Goal: Transaction & Acquisition: Purchase product/service

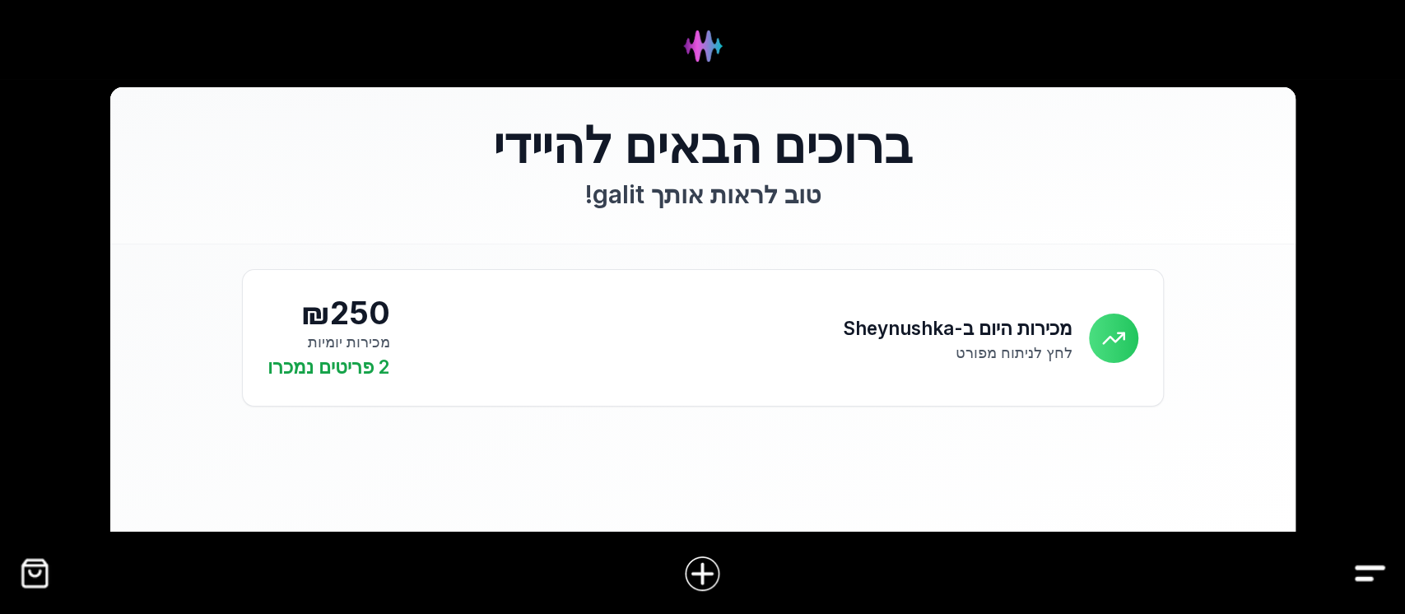
click at [1367, 572] on img "Drawer" at bounding box center [1370, 573] width 37 height 37
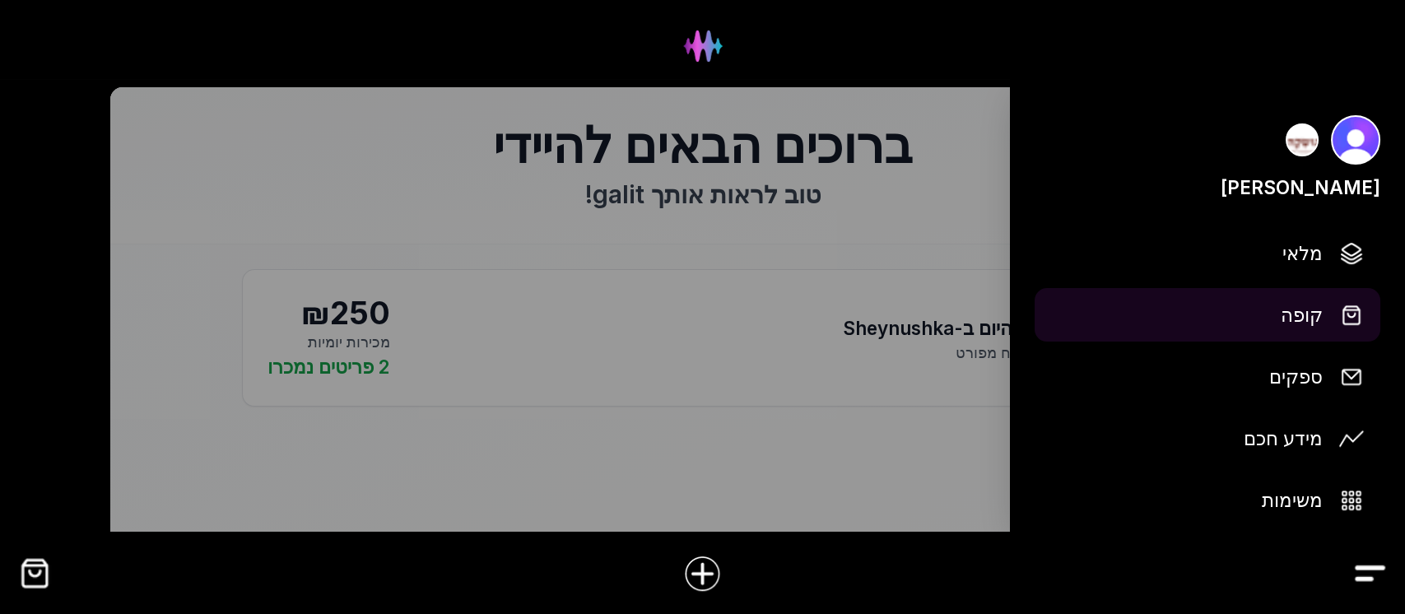
click at [1307, 316] on span "קופה" at bounding box center [1302, 314] width 42 height 29
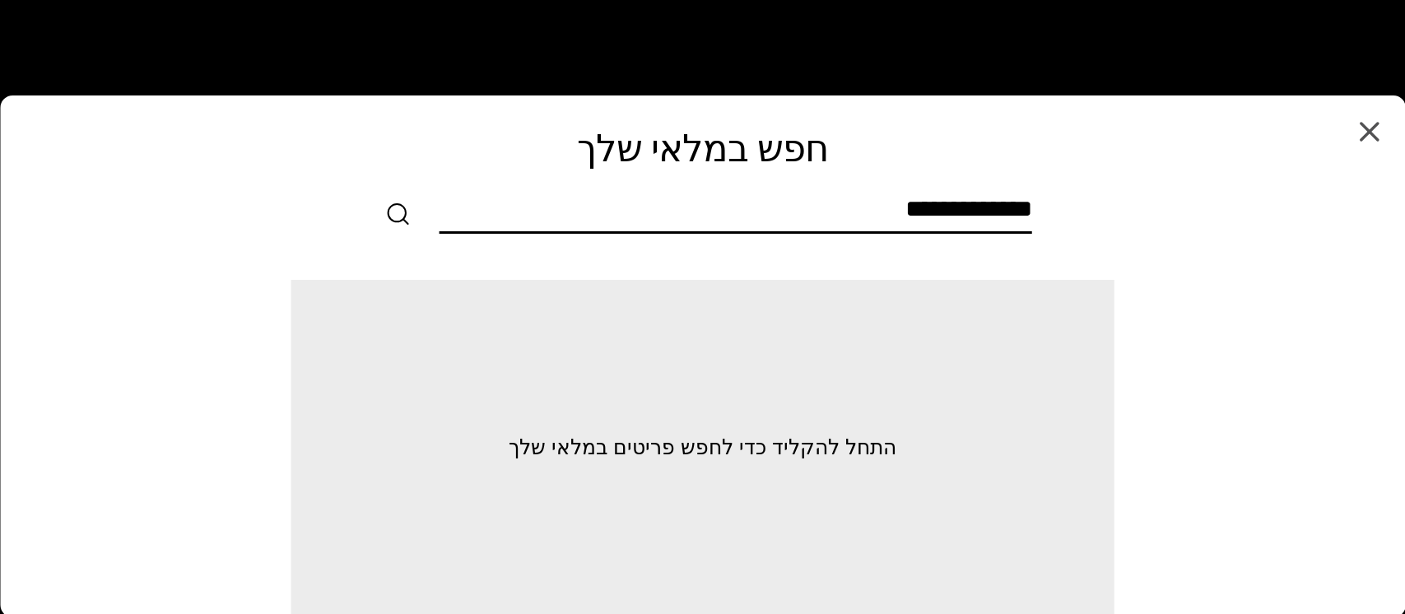
click at [1023, 218] on input "text" at bounding box center [736, 212] width 593 height 37
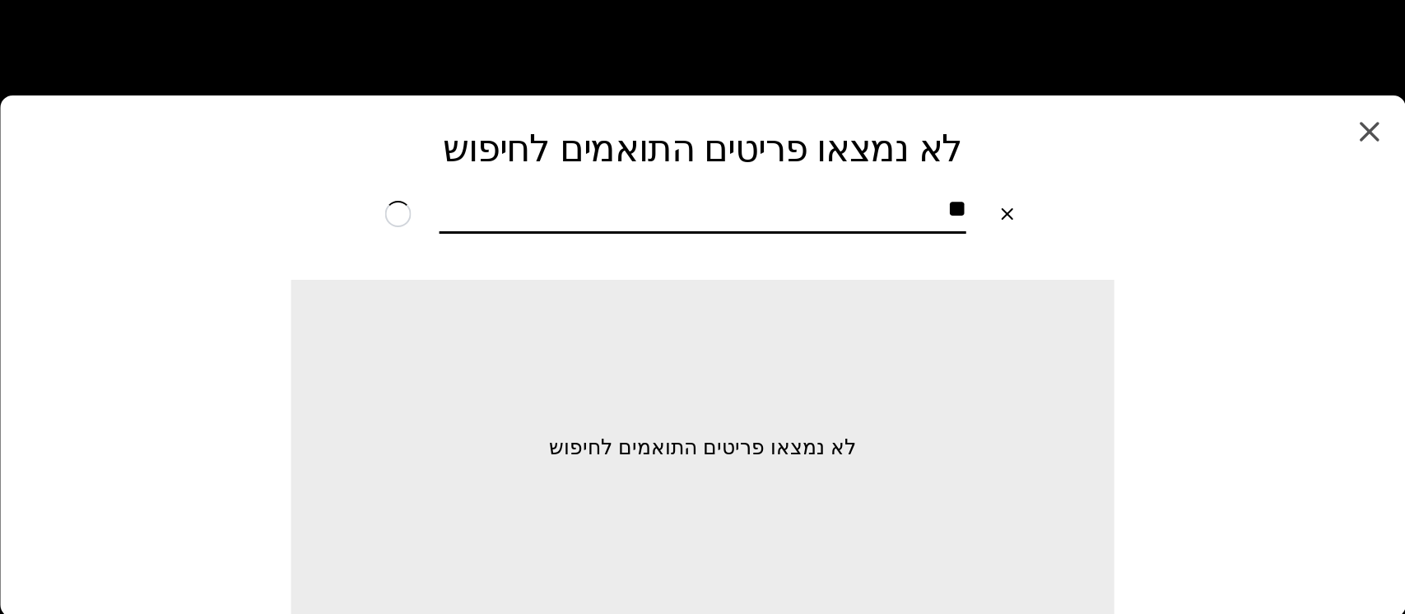
type input "*"
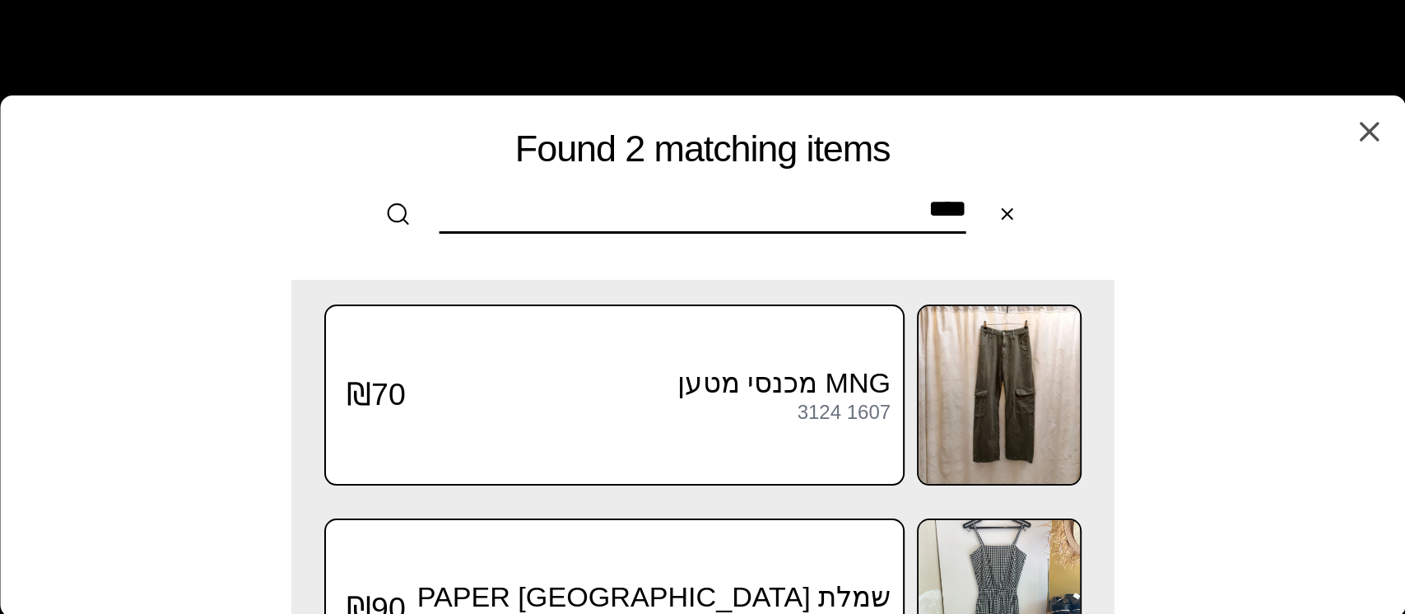
scroll to position [109, 0]
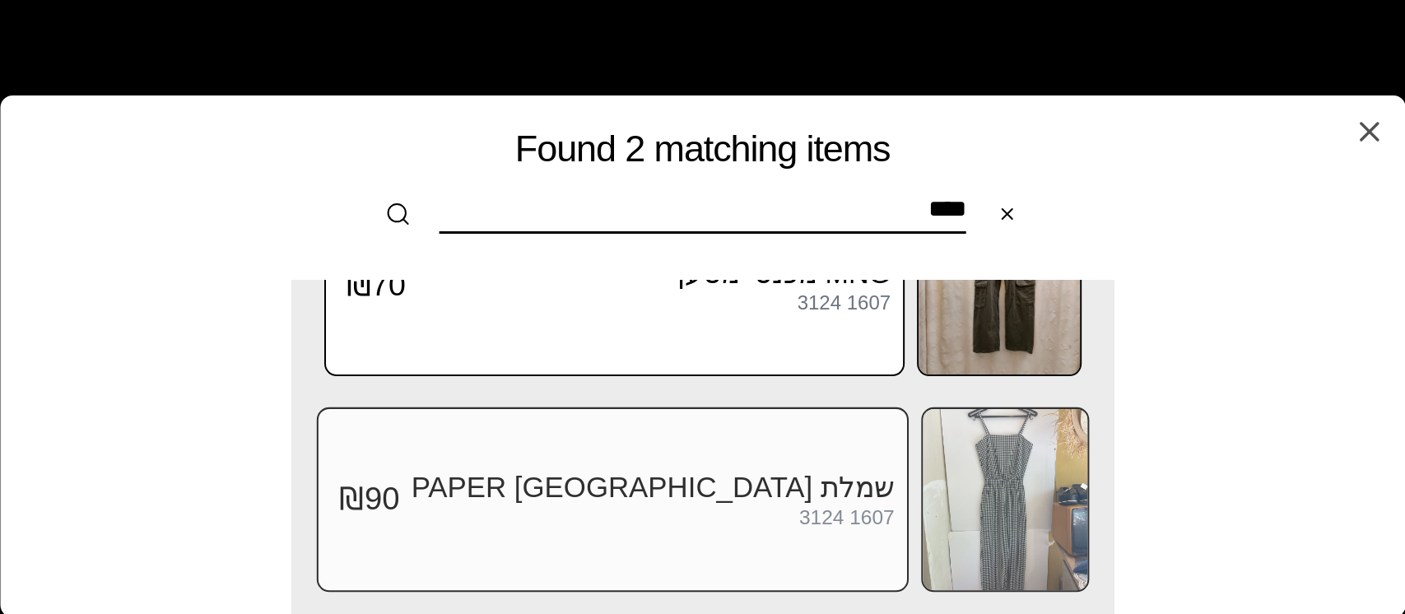
type input "****"
click at [934, 456] on img at bounding box center [1005, 499] width 165 height 181
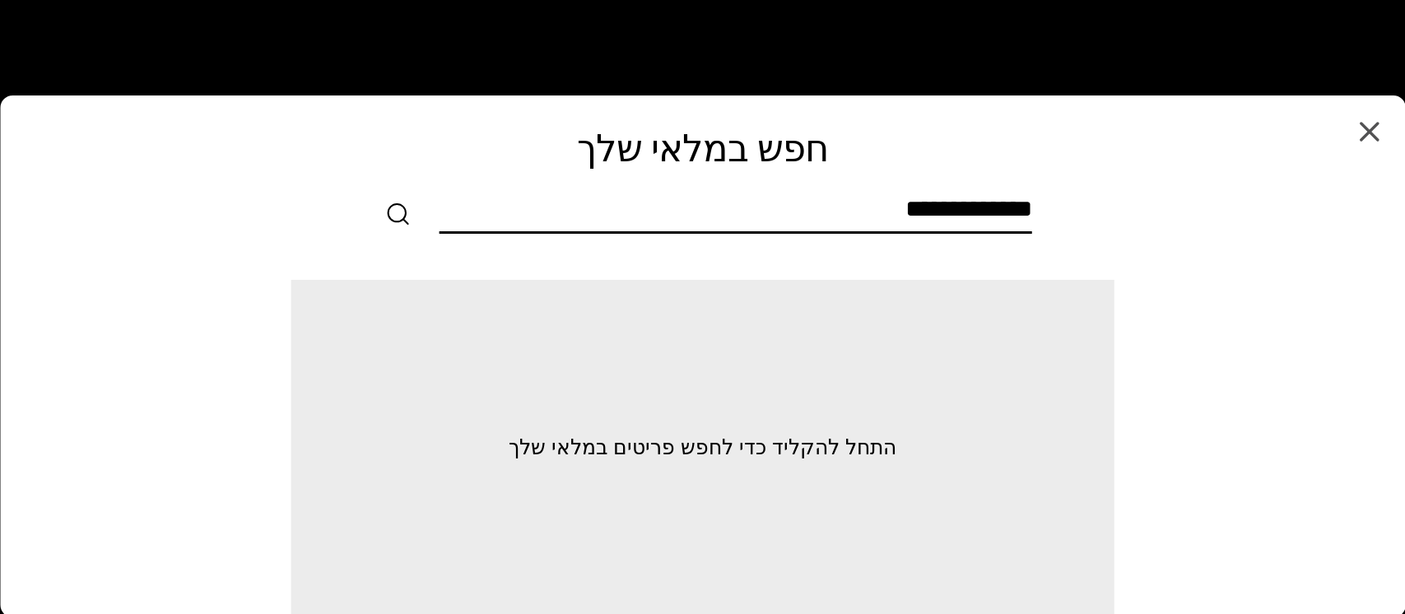
scroll to position [0, 0]
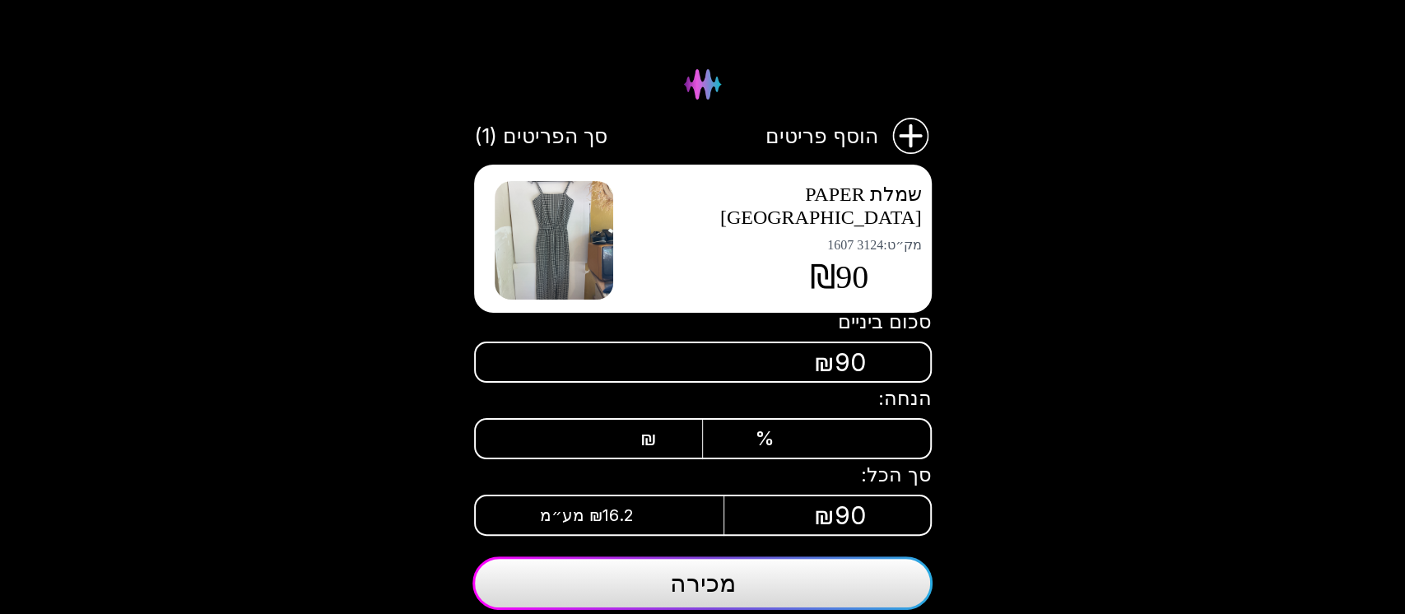
click at [535, 237] on img at bounding box center [554, 240] width 119 height 119
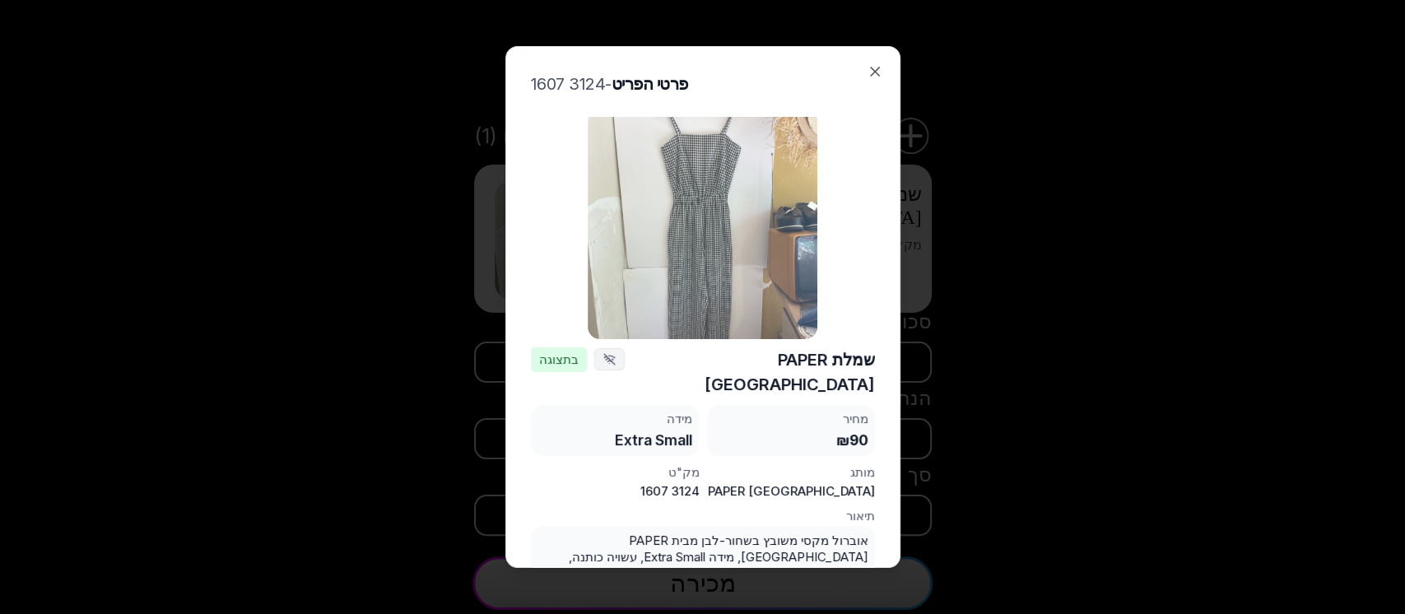
scroll to position [11, 0]
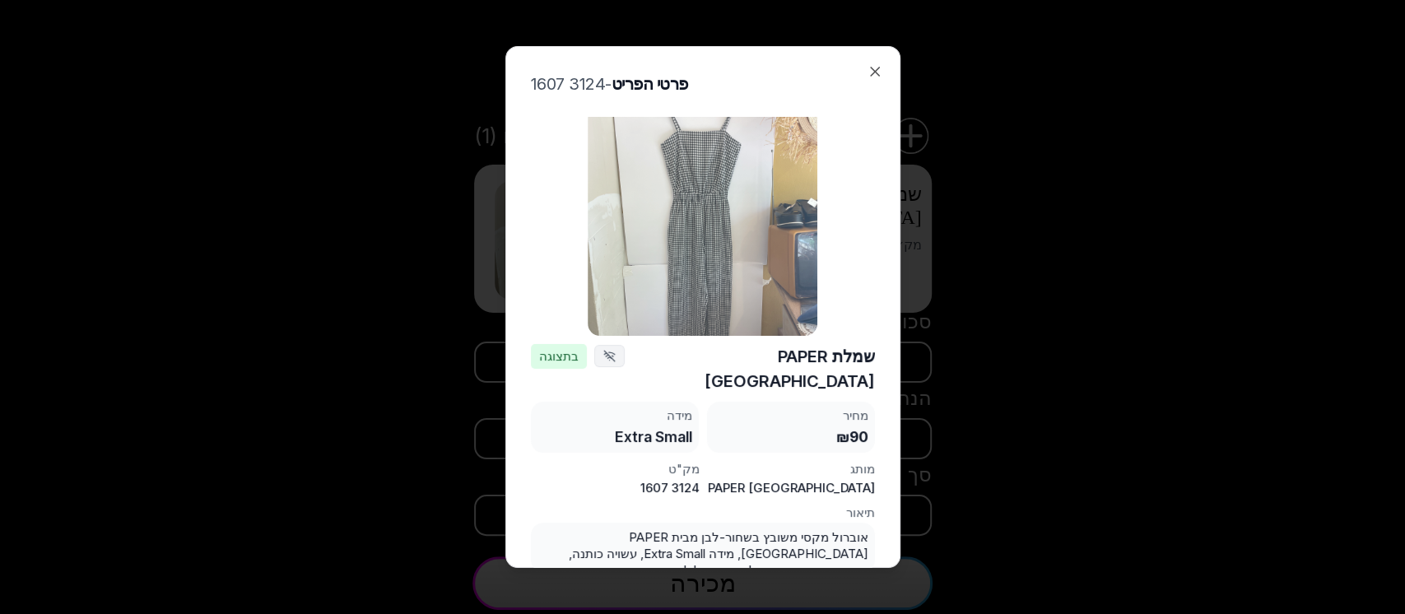
click at [702, 235] on img at bounding box center [703, 221] width 230 height 230
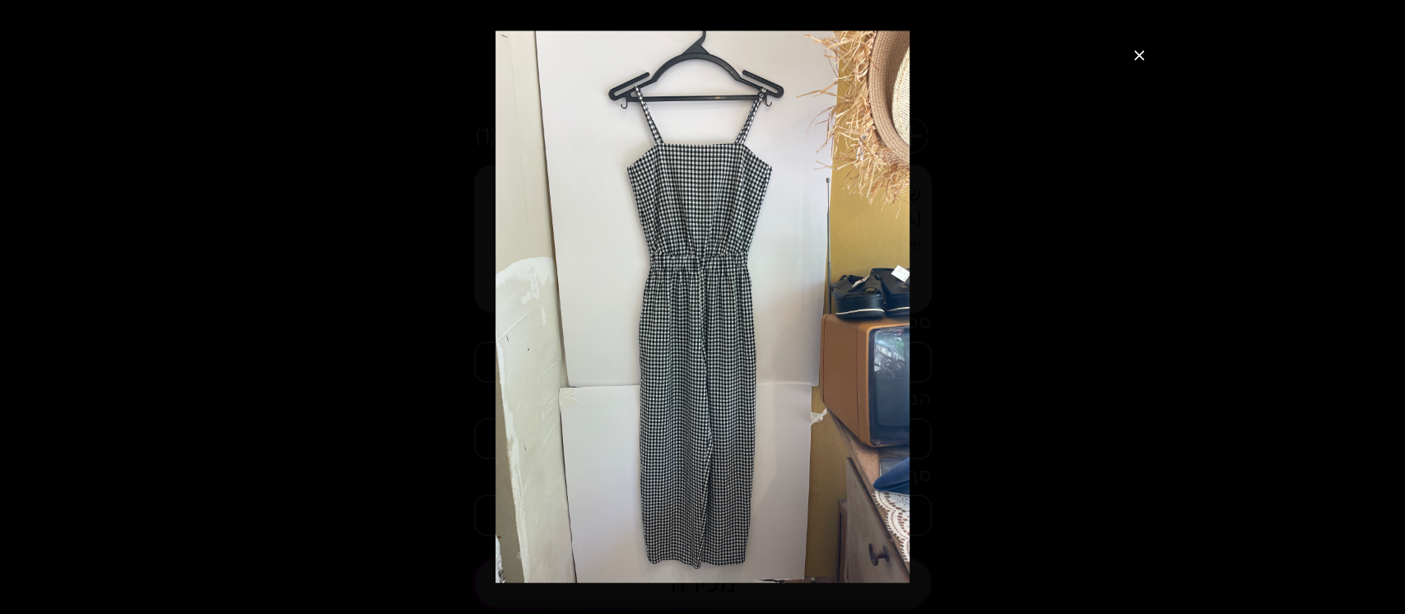
click at [1134, 57] on icon "סגור תצוגת תמונה" at bounding box center [1139, 55] width 16 height 16
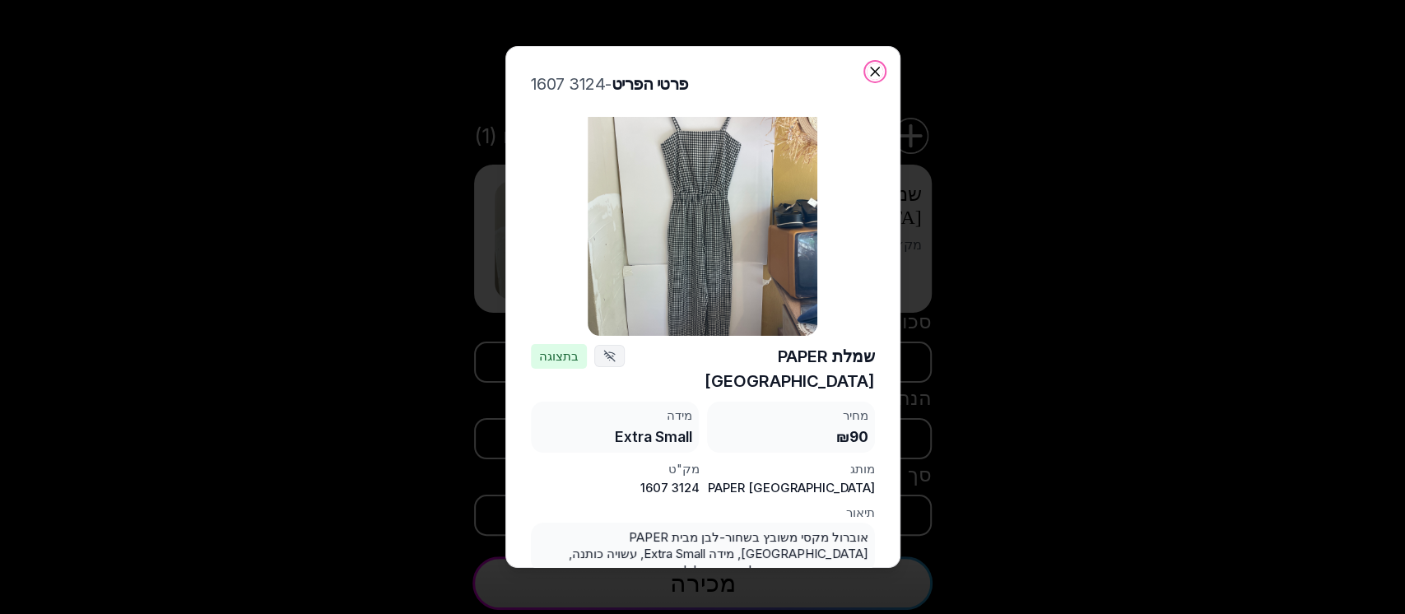
click at [873, 69] on icon "button" at bounding box center [875, 72] width 8 height 8
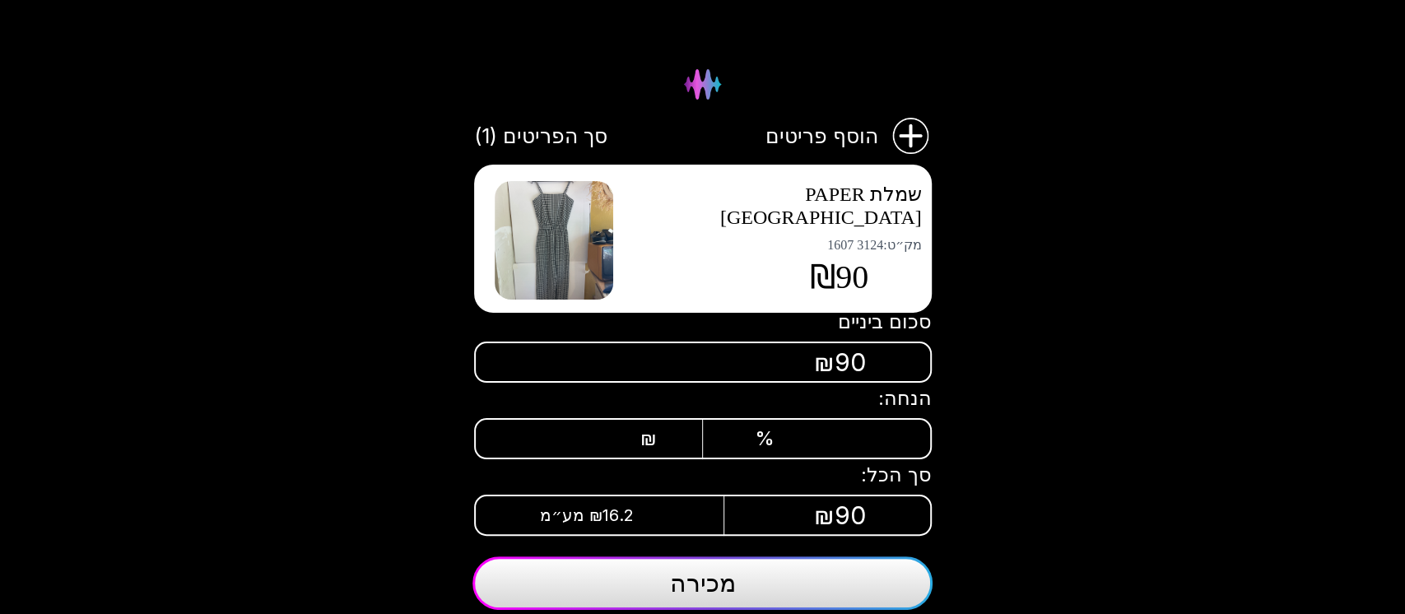
click at [778, 194] on span "שמלת PAPER [GEOGRAPHIC_DATA]" at bounding box center [821, 206] width 202 height 44
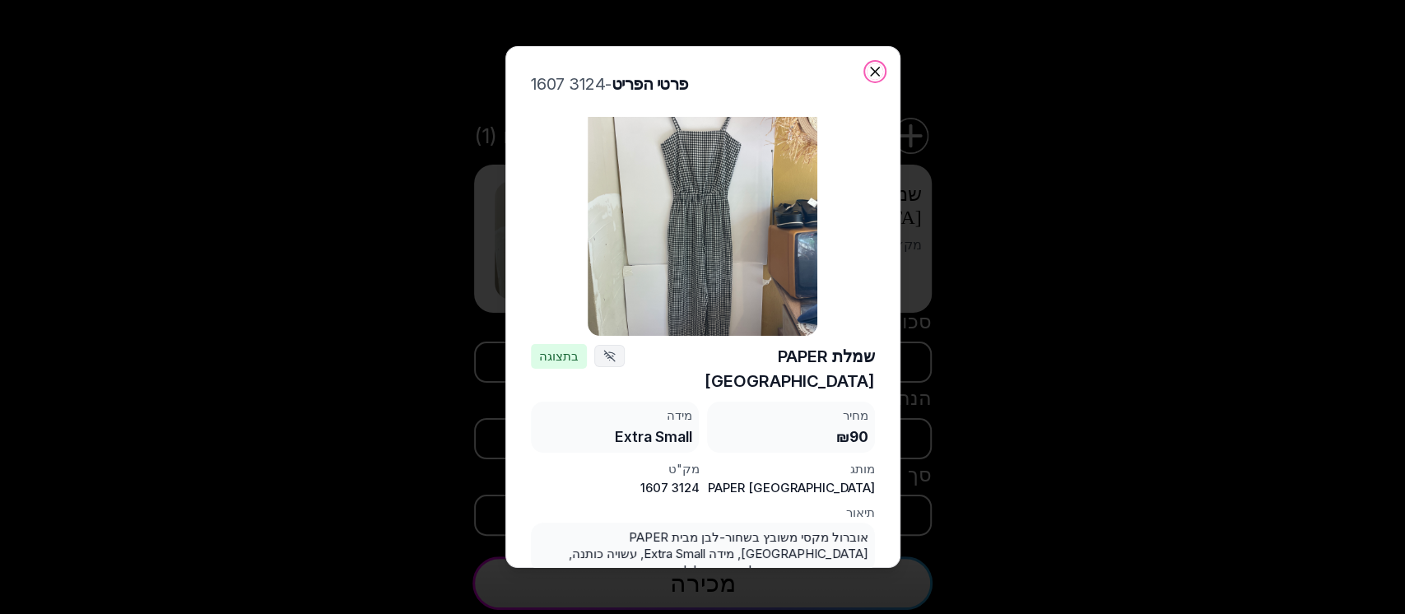
click at [871, 73] on icon "button" at bounding box center [875, 71] width 16 height 16
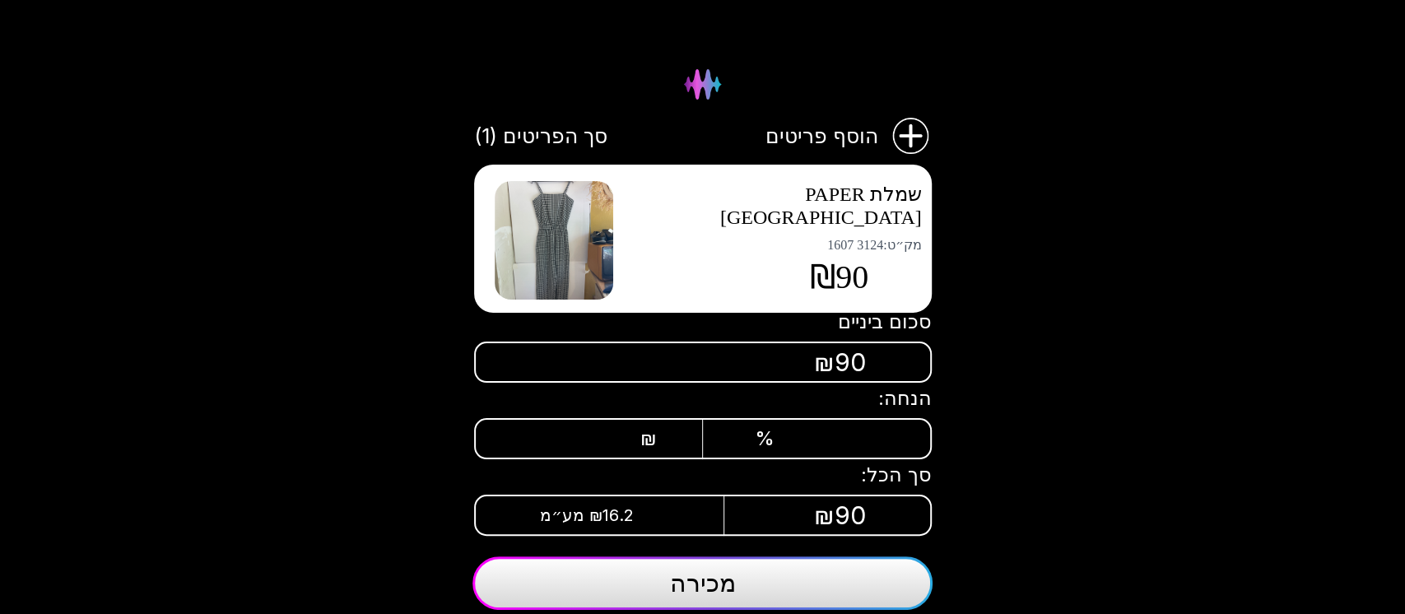
click at [715, 582] on span "מכירה" at bounding box center [703, 583] width 66 height 30
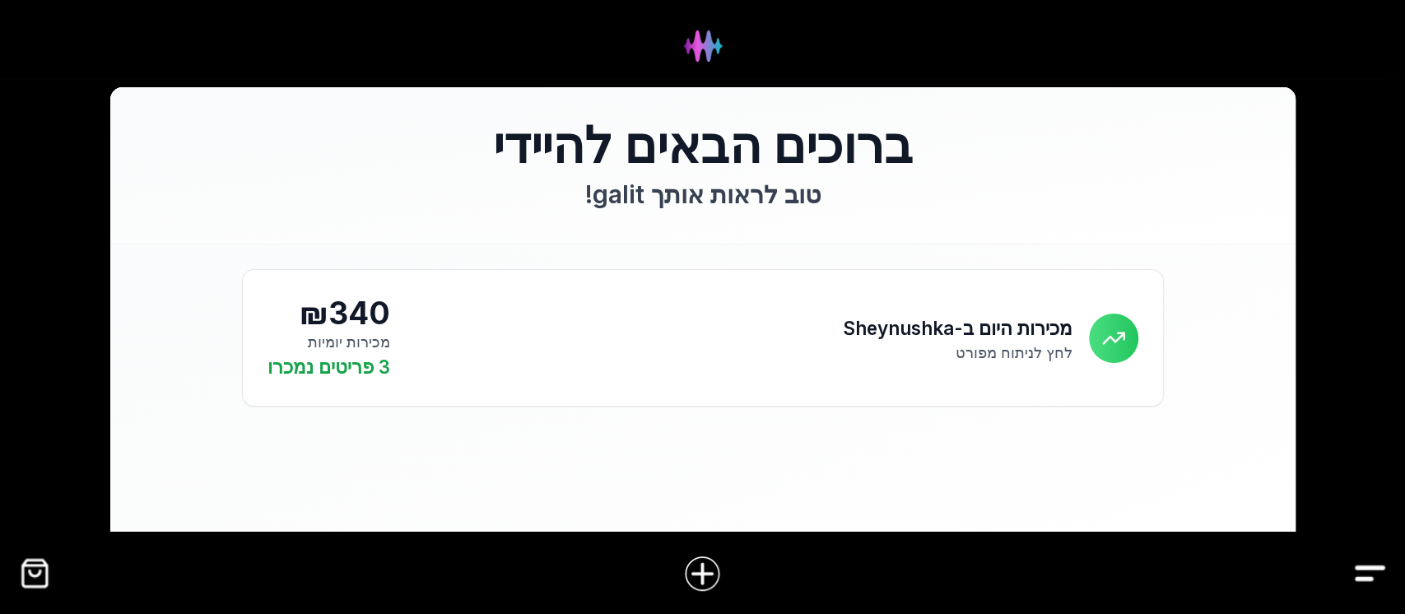
click at [1370, 552] on div at bounding box center [702, 574] width 1405 height 64
click at [1377, 566] on img "Drawer" at bounding box center [1370, 573] width 37 height 37
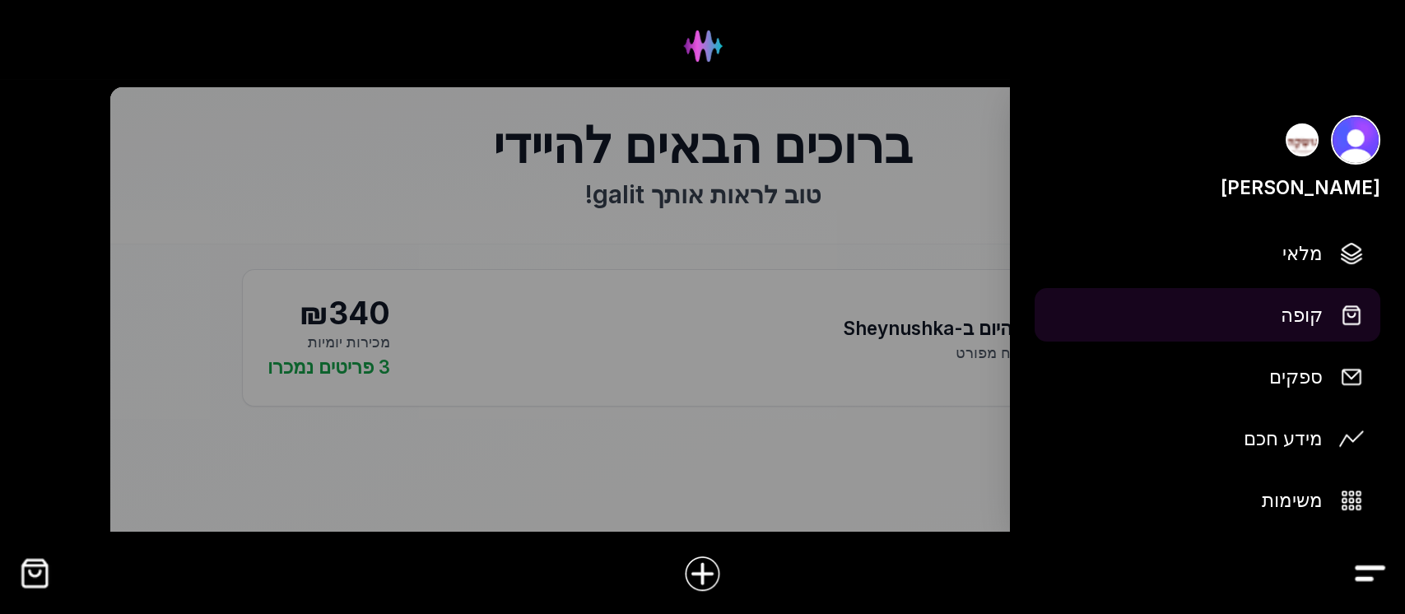
click at [1311, 307] on span "קופה" at bounding box center [1302, 314] width 42 height 29
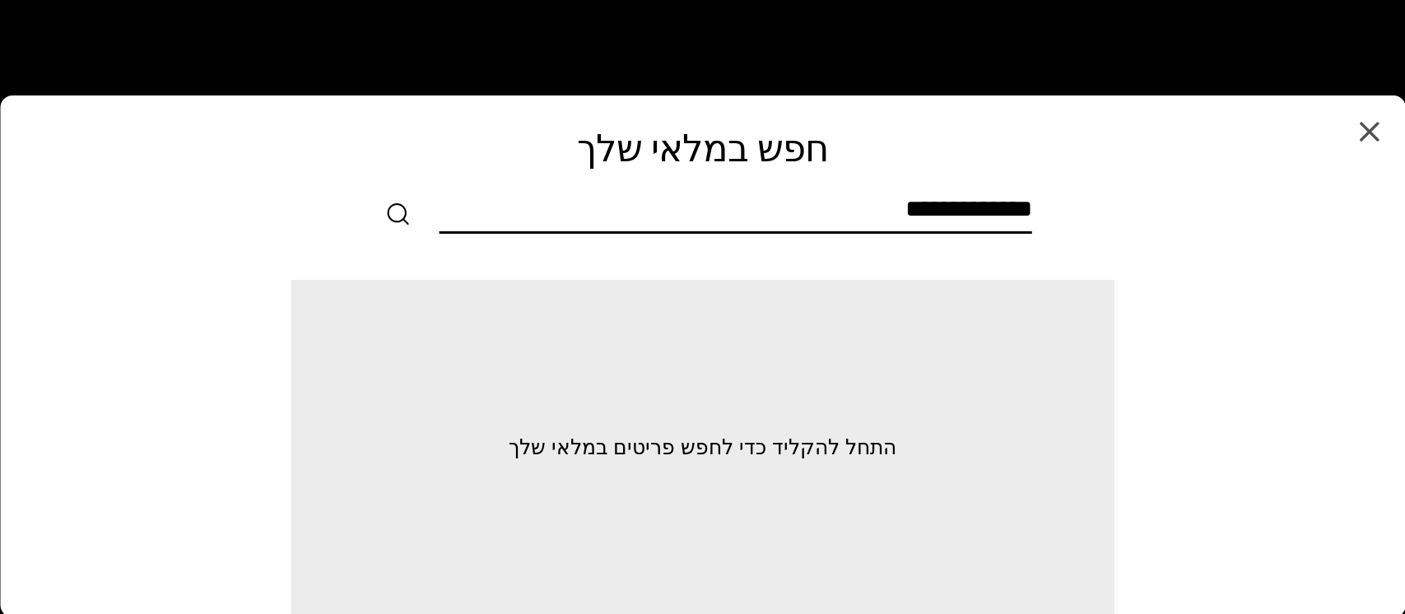
click at [902, 211] on input "text" at bounding box center [736, 212] width 593 height 37
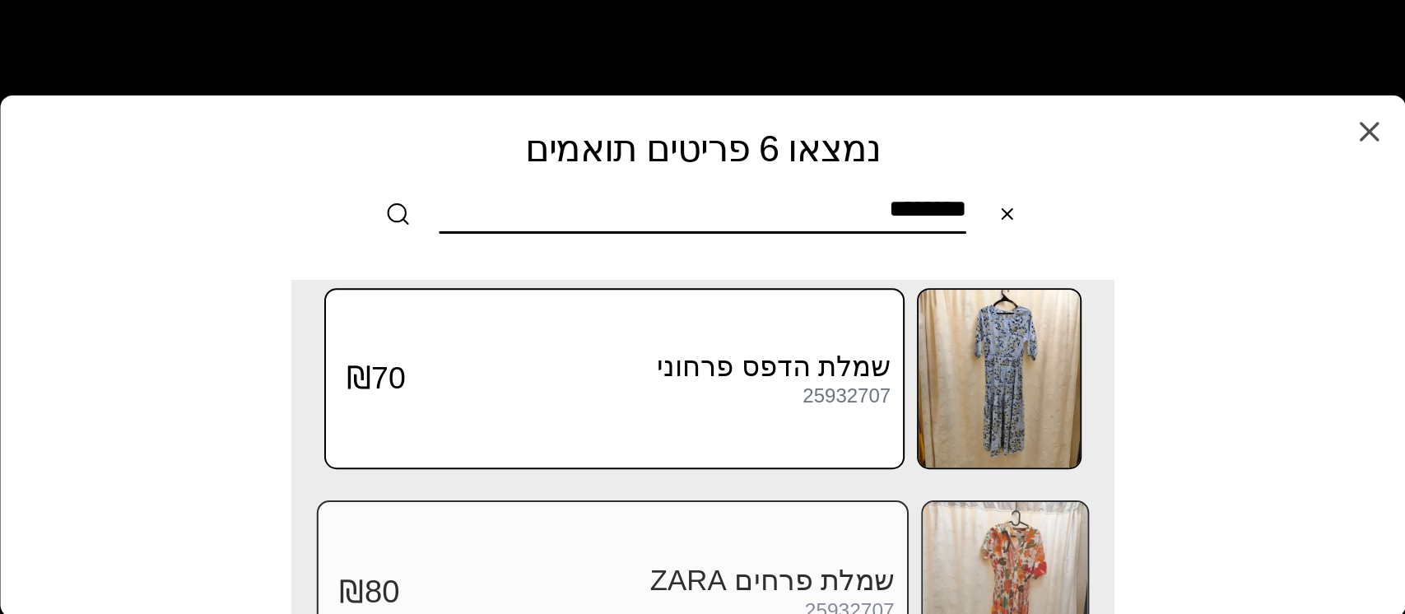
scroll to position [966, 0]
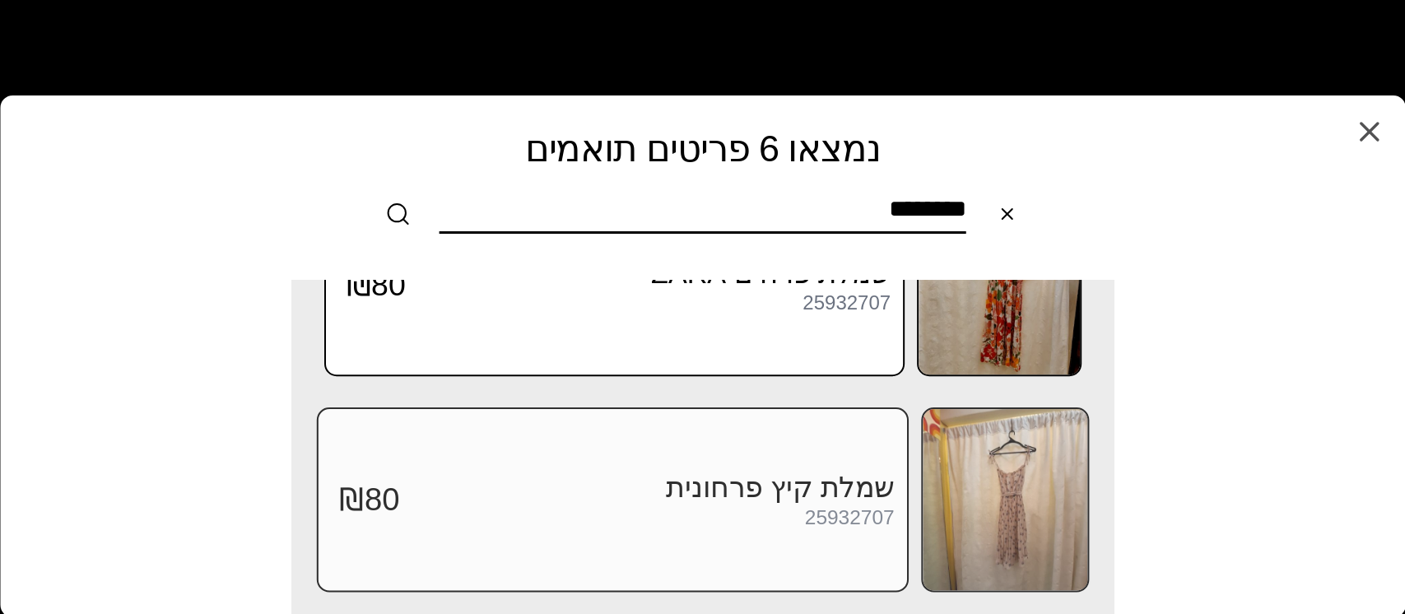
type input "********"
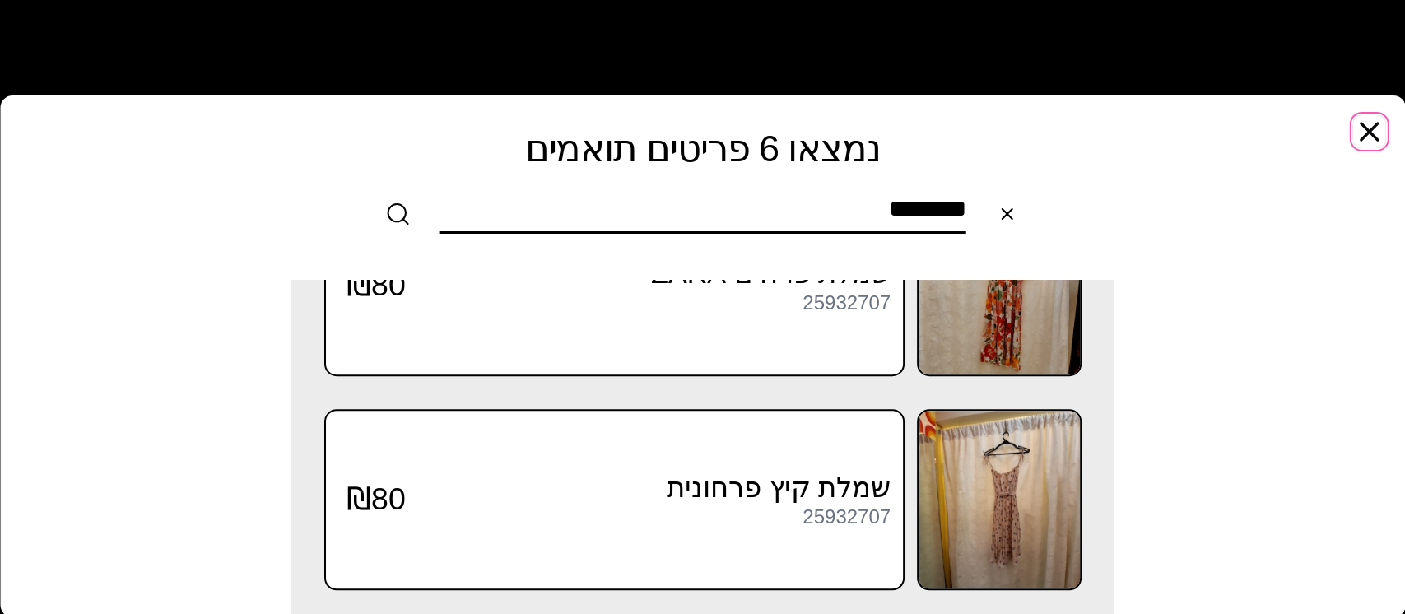
click at [1376, 120] on icon "button" at bounding box center [1369, 131] width 33 height 33
